Goal: Navigation & Orientation: Understand site structure

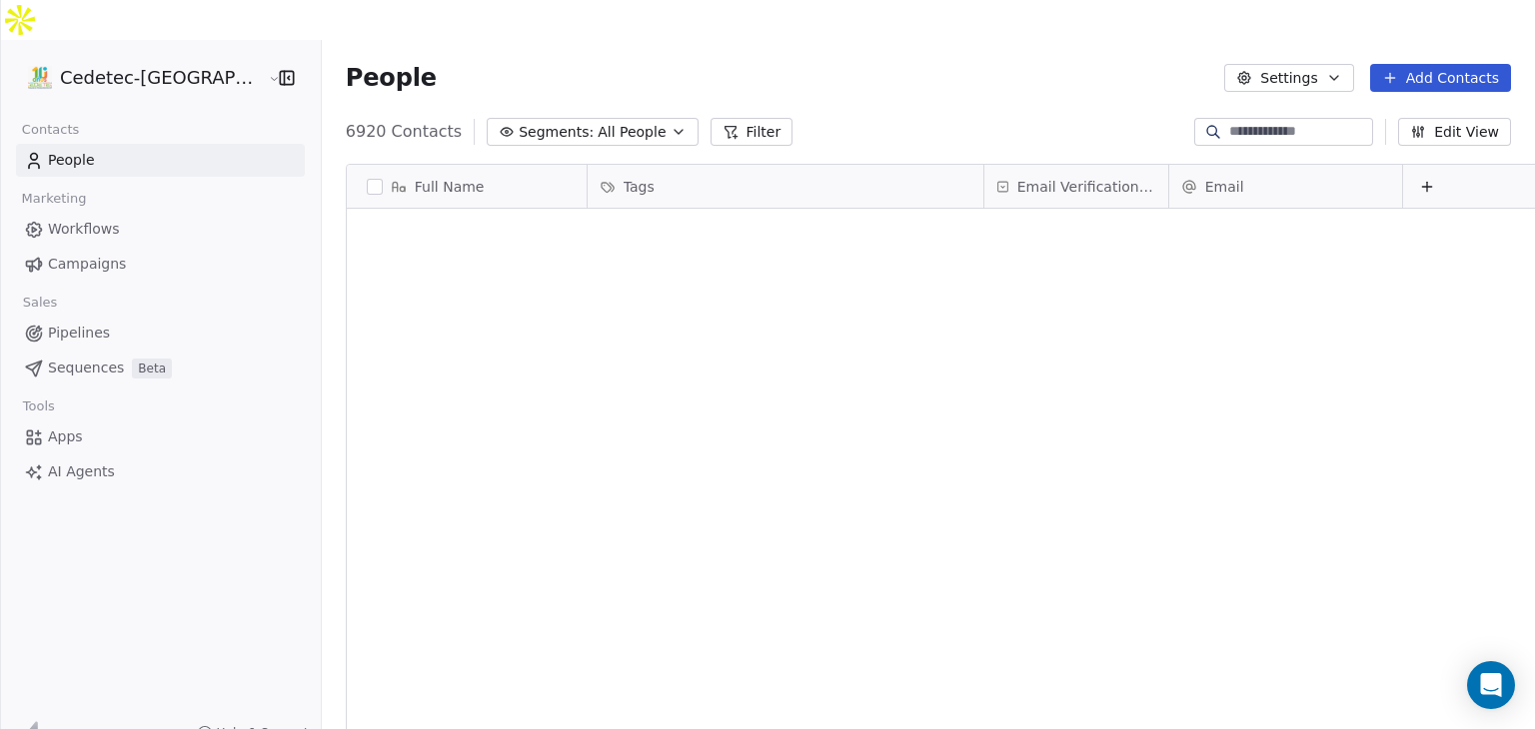
scroll to position [625, 1249]
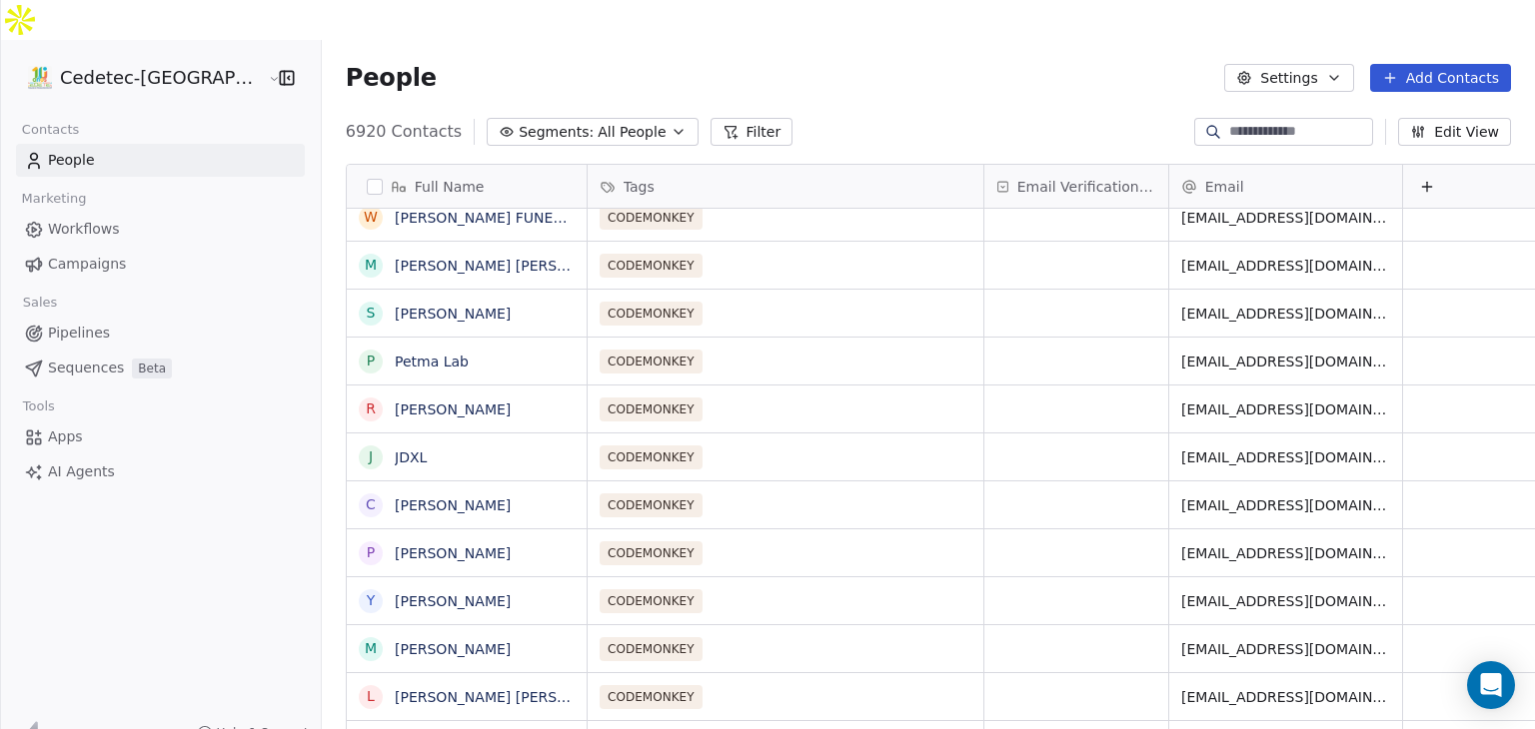
click at [74, 254] on span "Campaigns" at bounding box center [87, 264] width 78 height 21
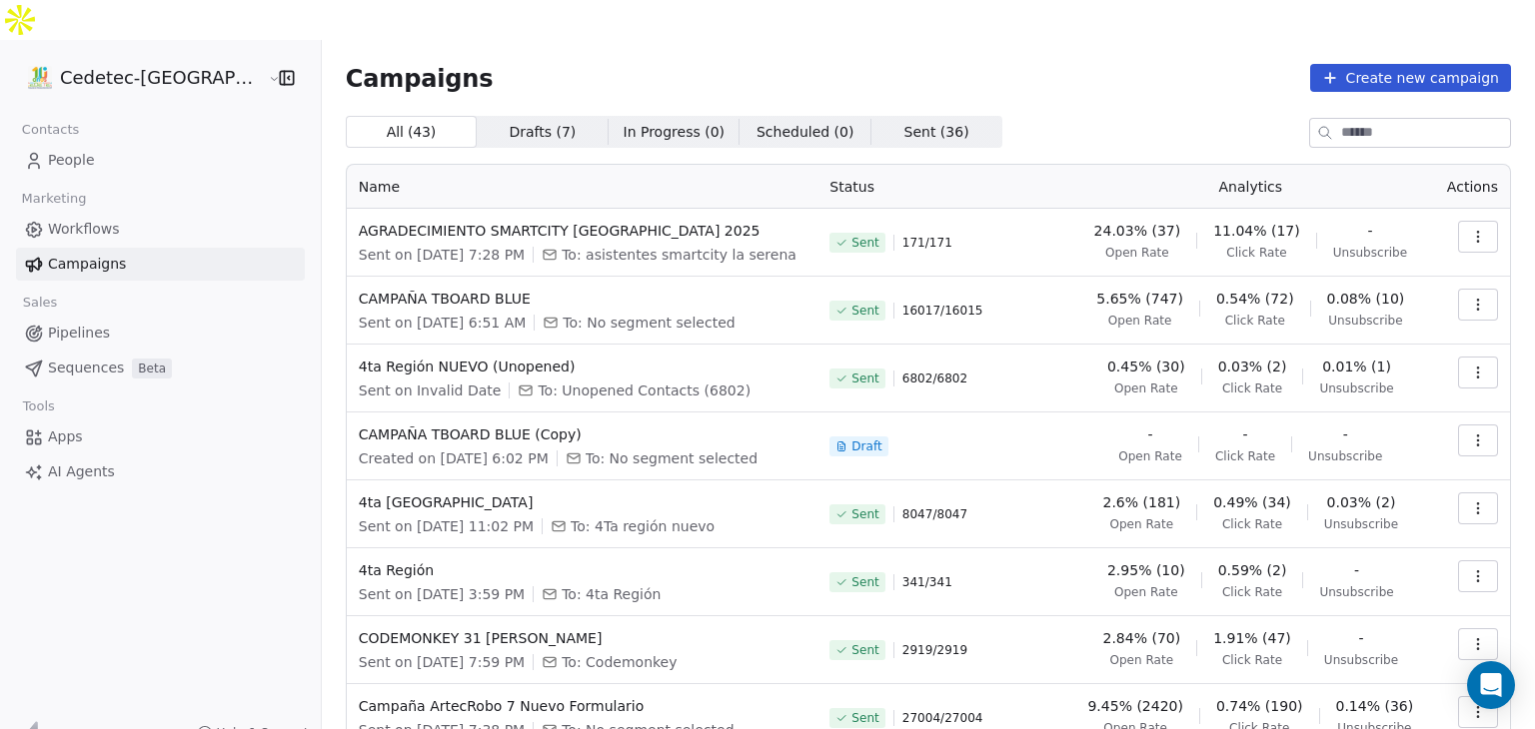
click at [50, 219] on span "Workflows" at bounding box center [84, 229] width 72 height 21
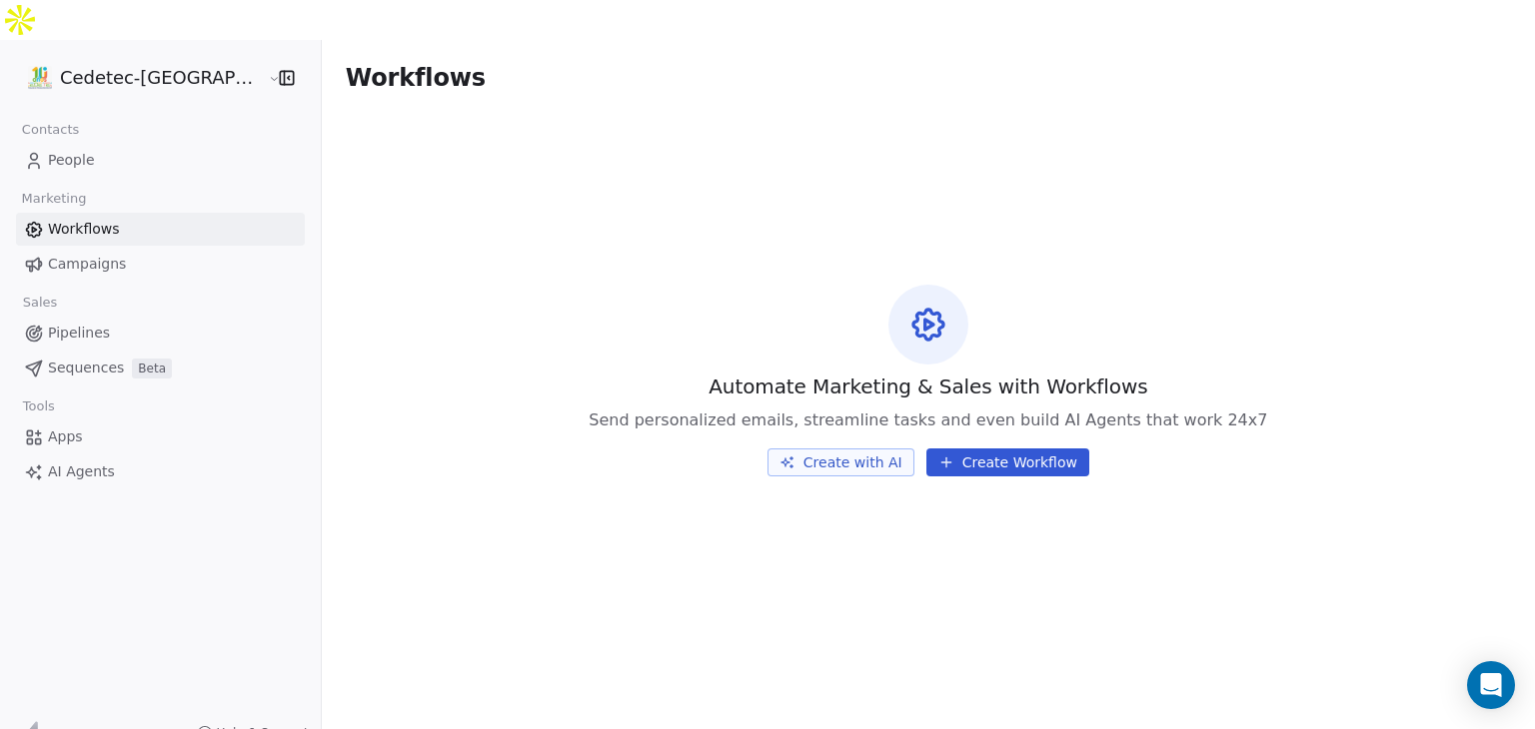
click at [65, 150] on span "People" at bounding box center [71, 160] width 47 height 21
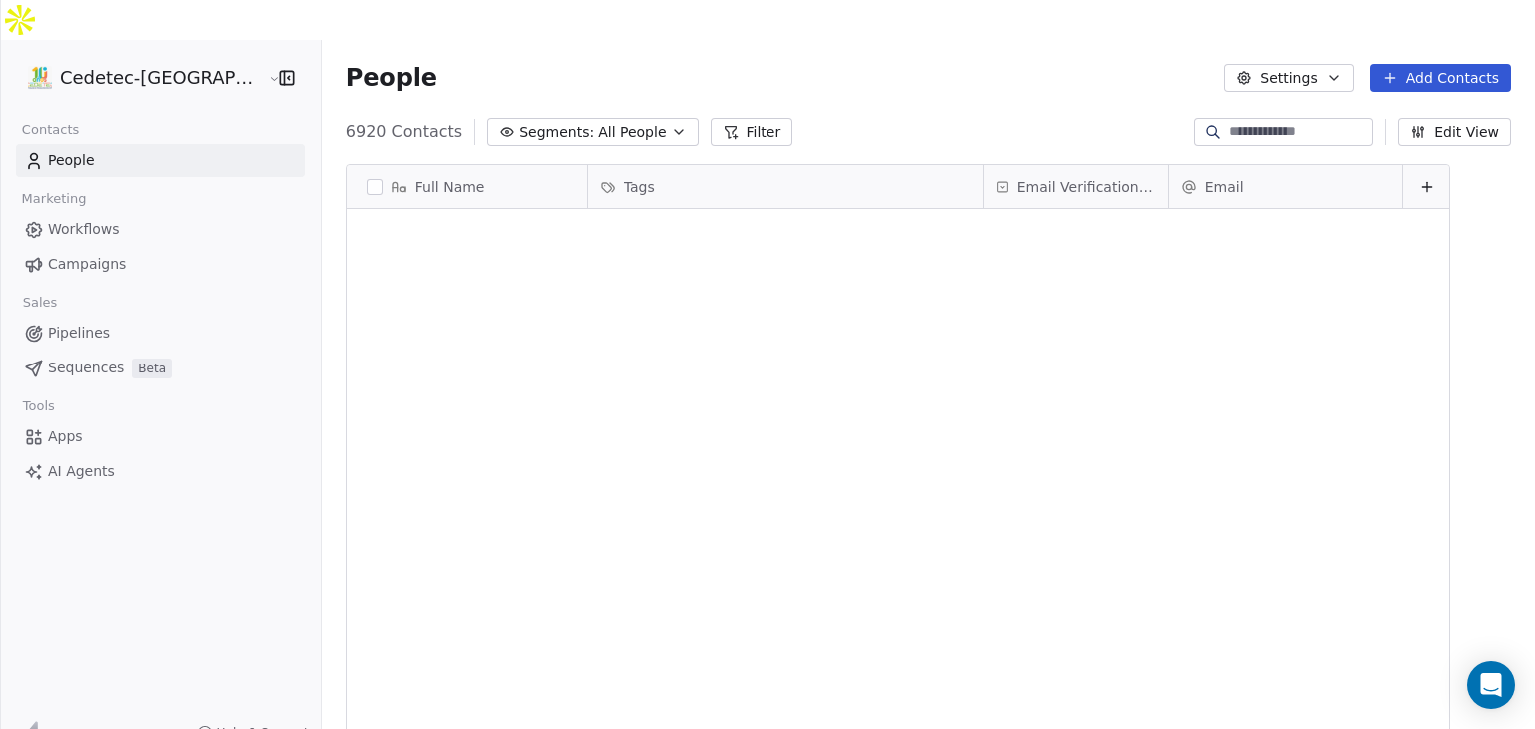
scroll to position [625, 1249]
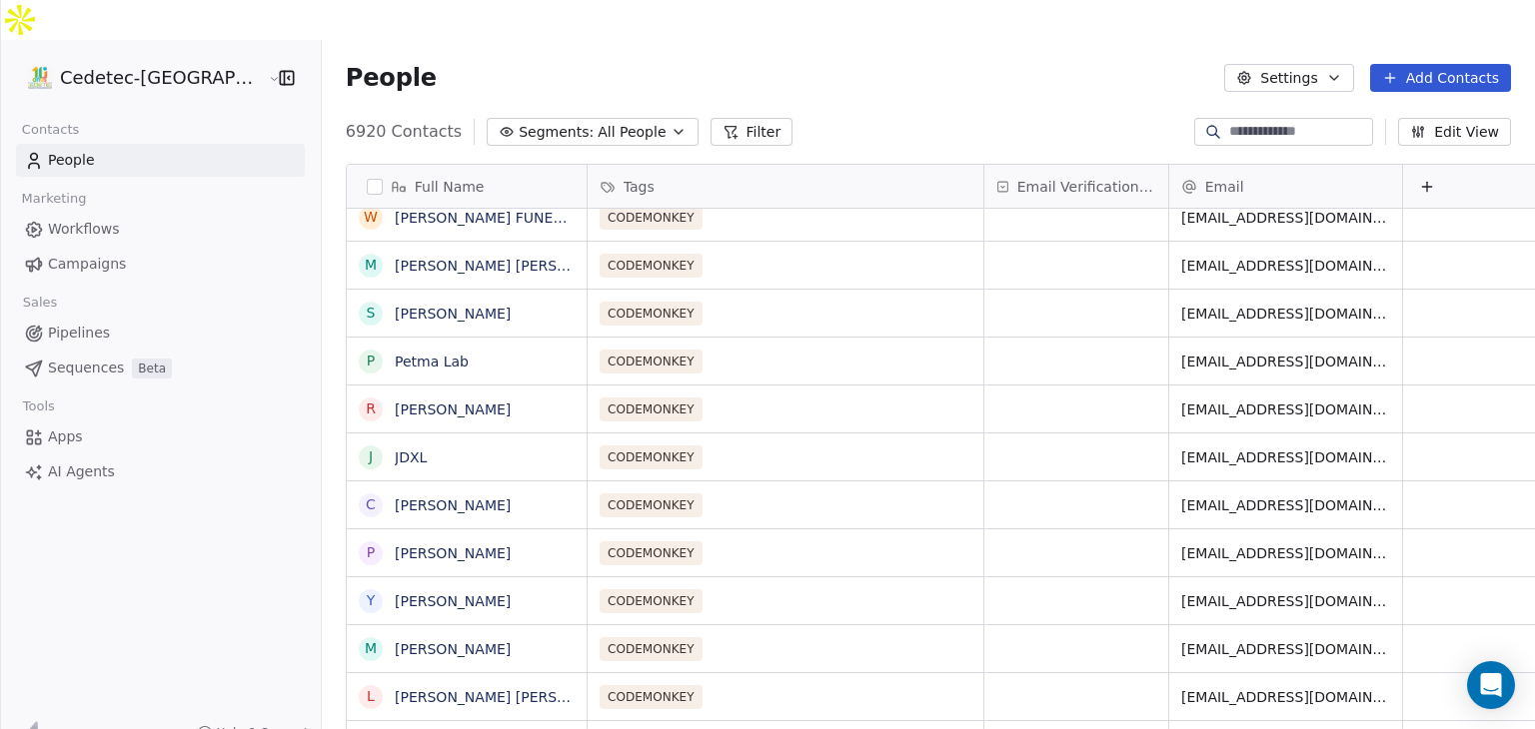
click at [46, 144] on link "People" at bounding box center [160, 160] width 289 height 33
click at [71, 254] on span "Campaigns" at bounding box center [87, 264] width 78 height 21
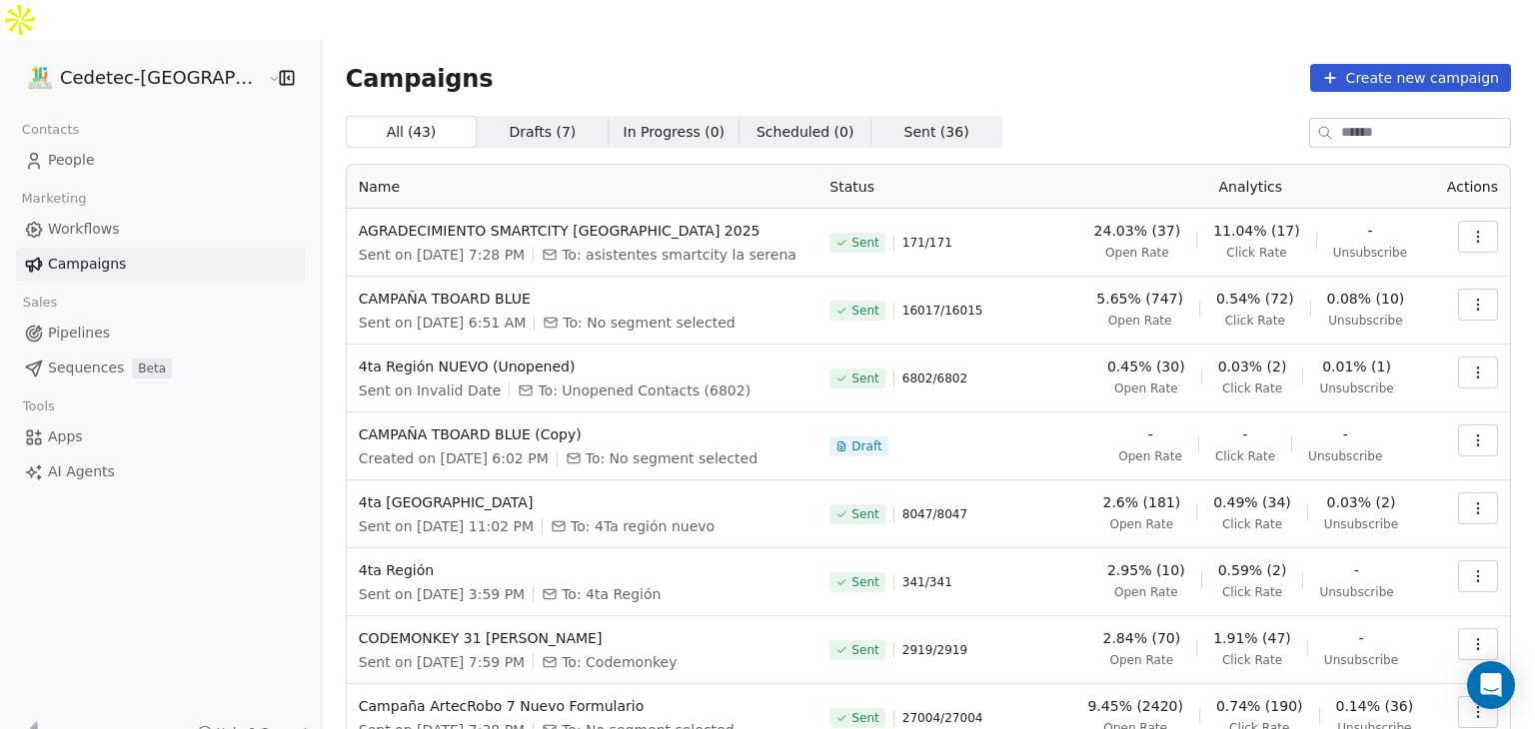
click at [68, 219] on span "Workflows" at bounding box center [84, 229] width 72 height 21
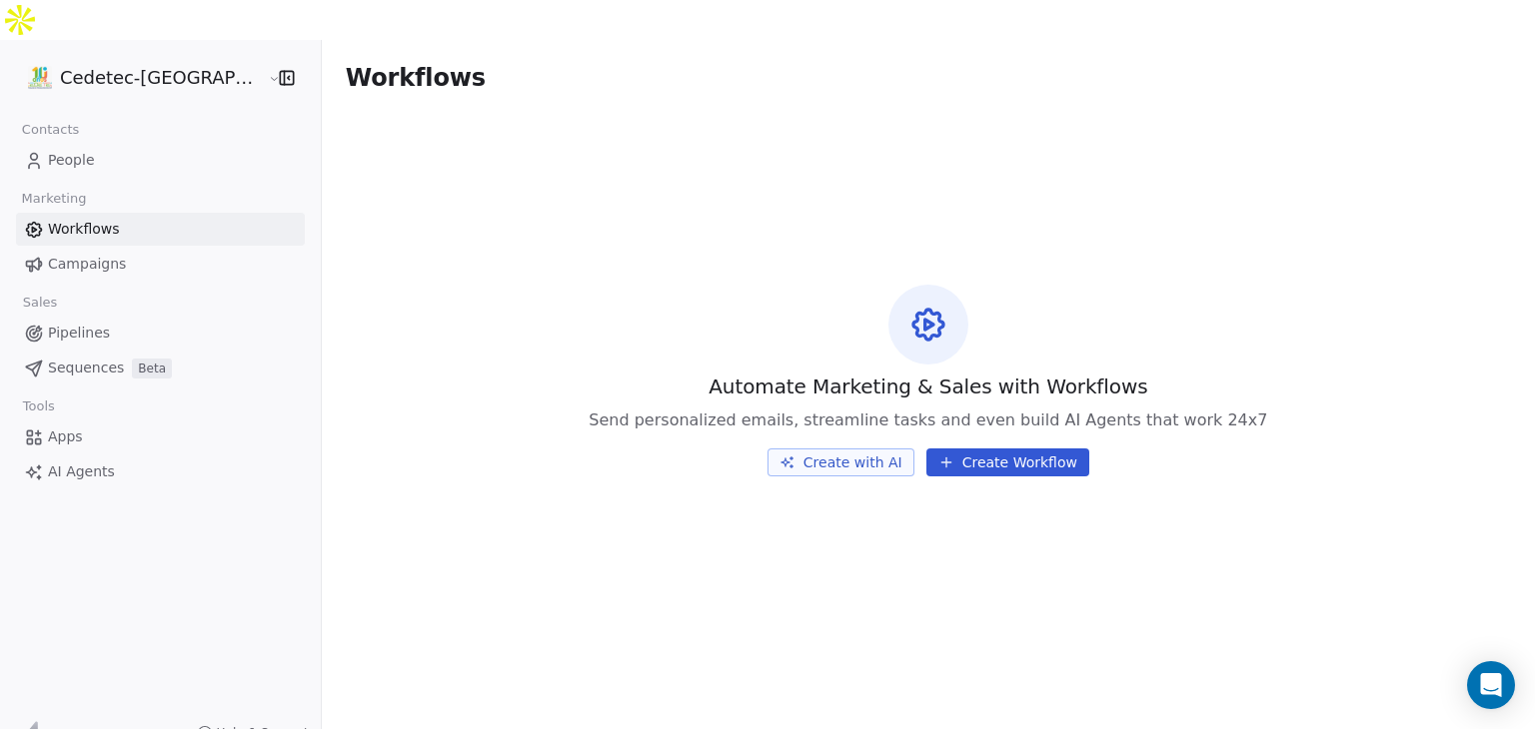
click at [56, 254] on span "Campaigns" at bounding box center [87, 264] width 78 height 21
